Goal: Task Accomplishment & Management: Use online tool/utility

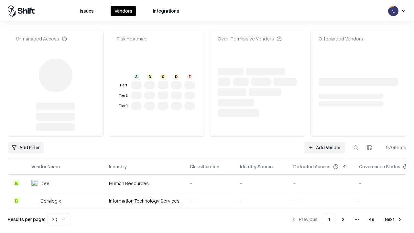
click at [324, 142] on link "Add Vendor" at bounding box center [324, 148] width 40 height 12
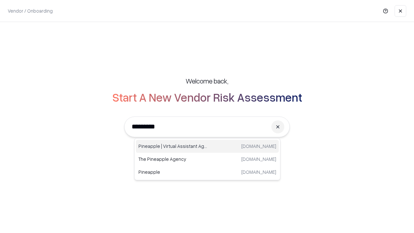
click at [207, 146] on div "Pineapple | Virtual Assistant Agency [DOMAIN_NAME]" at bounding box center [207, 146] width 143 height 13
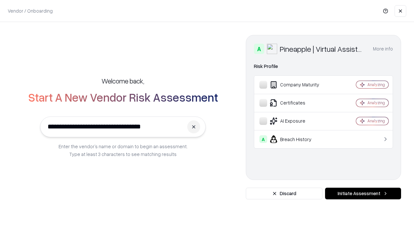
type input "**********"
click at [363, 193] on button "Initiate Assessment" at bounding box center [363, 193] width 76 height 12
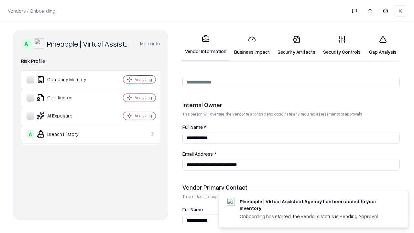
scroll to position [335, 0]
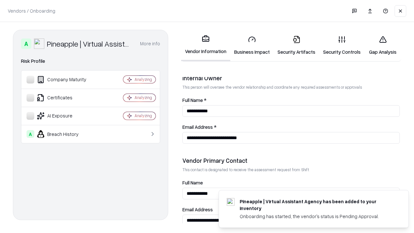
click at [252, 45] on link "Business Impact" at bounding box center [251, 45] width 43 height 30
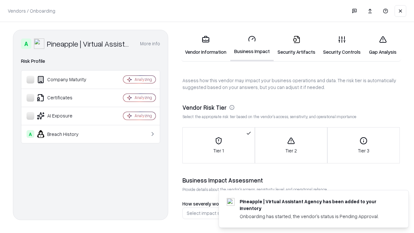
click at [382, 45] on link "Gap Analysis" at bounding box center [382, 45] width 37 height 30
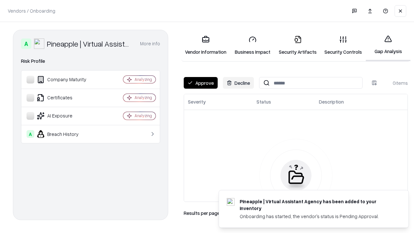
click at [200, 83] on button "Approve" at bounding box center [201, 83] width 34 height 12
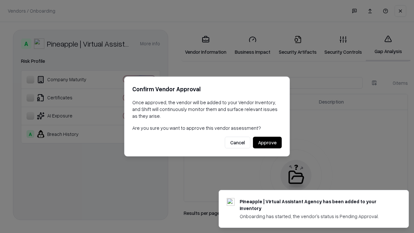
click at [267, 142] on button "Approve" at bounding box center [267, 143] width 29 height 12
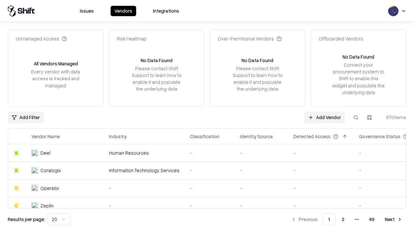
type input "**********"
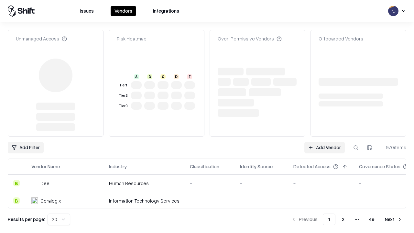
click at [324, 147] on link "Add Vendor" at bounding box center [324, 148] width 40 height 12
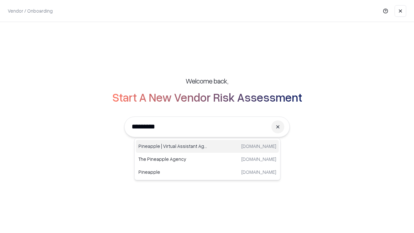
click at [207, 146] on div "Pineapple | Virtual Assistant Agency [DOMAIN_NAME]" at bounding box center [207, 146] width 143 height 13
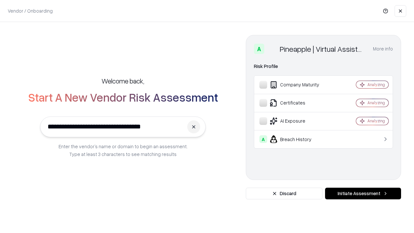
type input "**********"
click at [363, 193] on button "Initiate Assessment" at bounding box center [363, 193] width 76 height 12
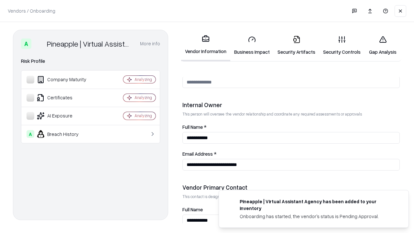
scroll to position [335, 0]
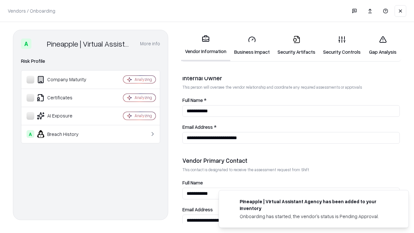
click at [382, 45] on link "Gap Analysis" at bounding box center [382, 45] width 37 height 30
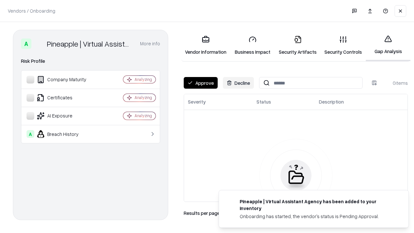
click at [200, 83] on button "Approve" at bounding box center [201, 83] width 34 height 12
